Goal: Task Accomplishment & Management: Manage account settings

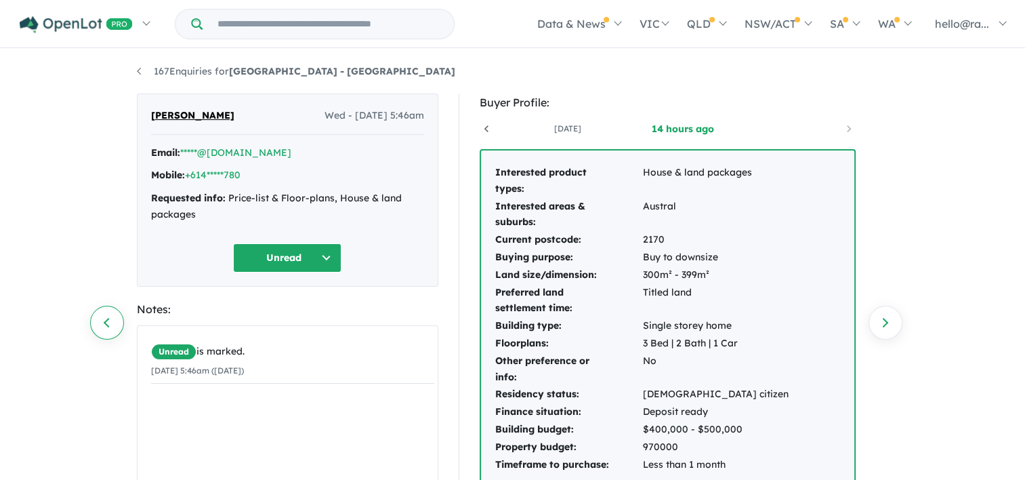
click at [99, 327] on link "Previous enquiry" at bounding box center [107, 323] width 34 height 34
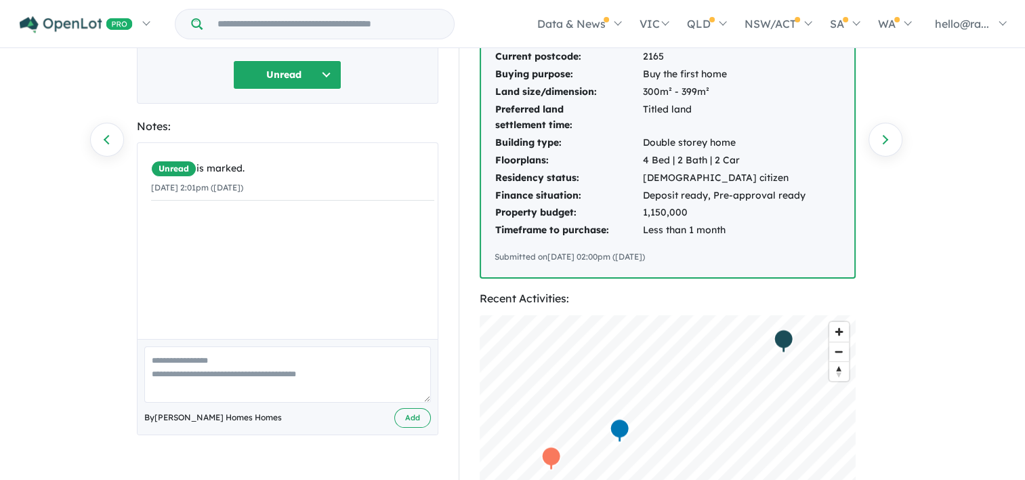
scroll to position [68, 0]
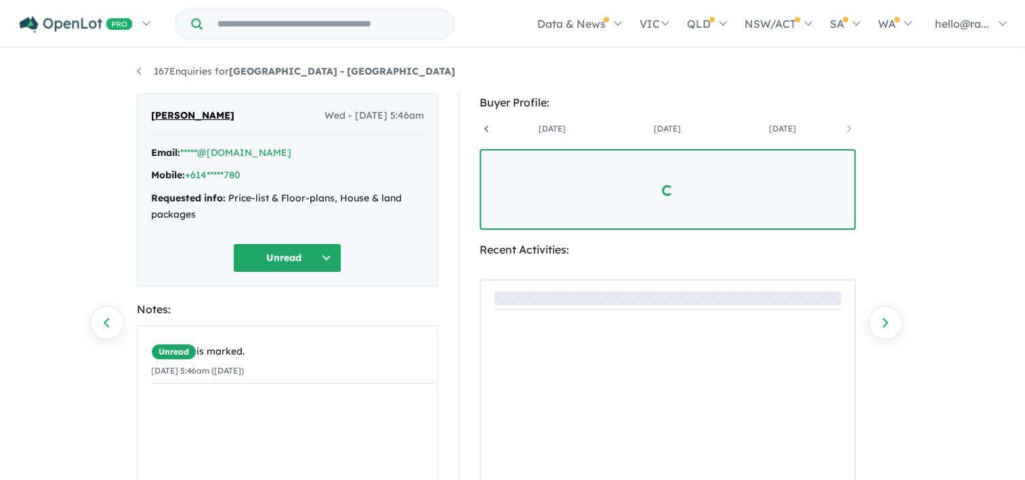
scroll to position [0, 331]
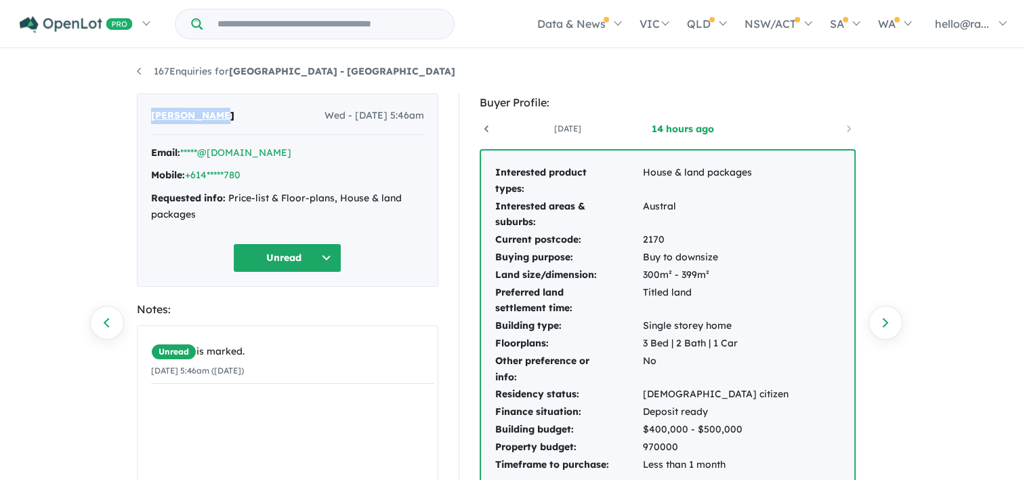
drag, startPoint x: 222, startPoint y: 115, endPoint x: 144, endPoint y: 113, distance: 78.6
click at [144, 113] on div "Rajoo Gurram Wed - 03/09/2025, 5:46am Email: *****@gmail.com Mobile: +614*****7…" at bounding box center [288, 190] width 302 height 193
drag, startPoint x: 144, startPoint y: 113, endPoint x: 176, endPoint y: 115, distance: 32.6
copy span "[PERSON_NAME]"
